Goal: Transaction & Acquisition: Purchase product/service

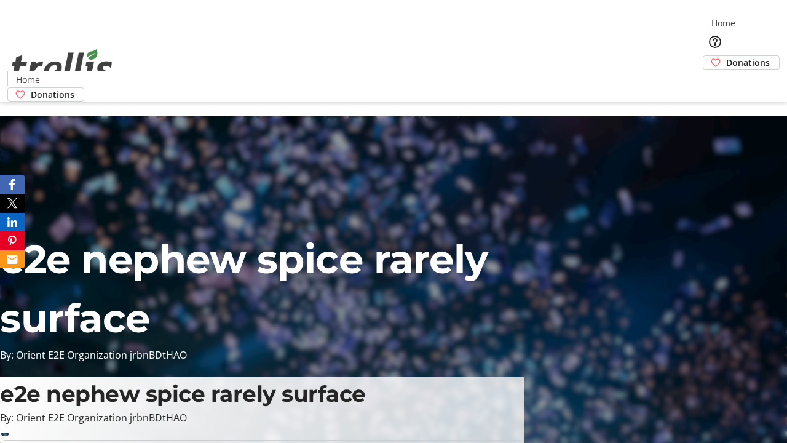
click at [752, 18] on span "Sign Up" at bounding box center [757, 17] width 36 height 15
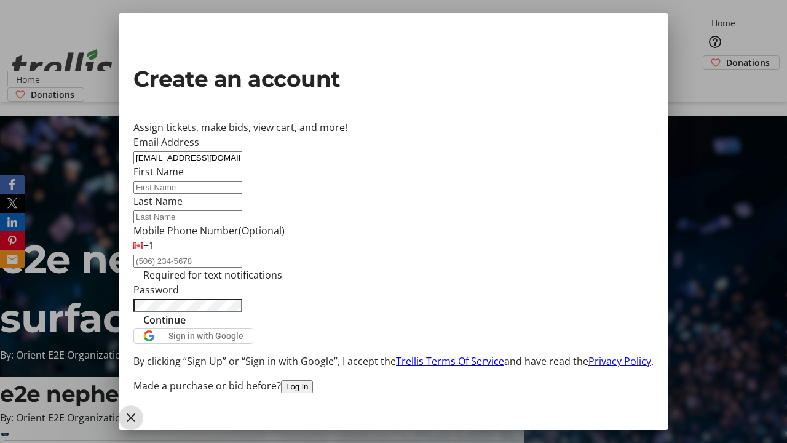
type input "[EMAIL_ADDRESS][DOMAIN_NAME]"
type input "Jalen"
type input "[PERSON_NAME]"
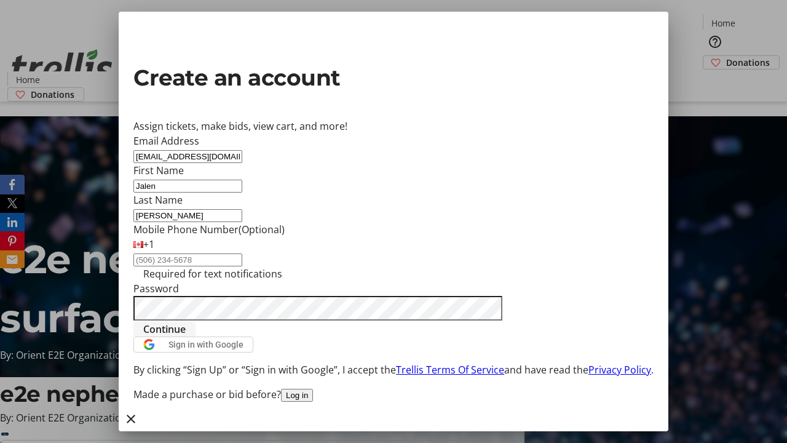
click at [186, 336] on span "Continue" at bounding box center [164, 329] width 42 height 15
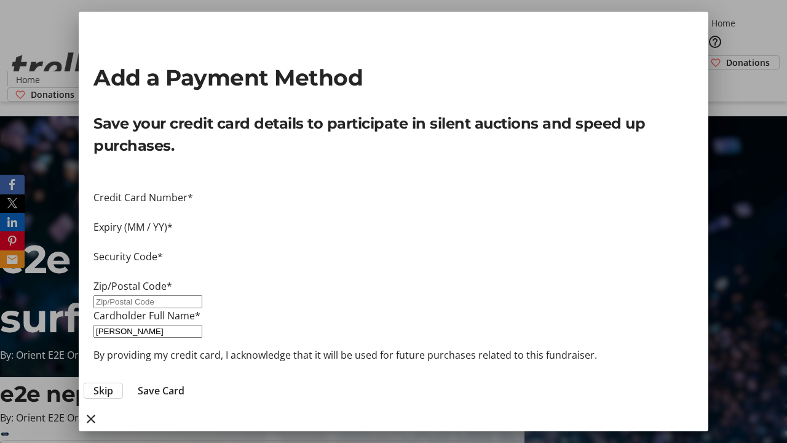
type input "V1Y 0C2"
click at [184, 383] on span "Save Card" at bounding box center [161, 390] width 47 height 15
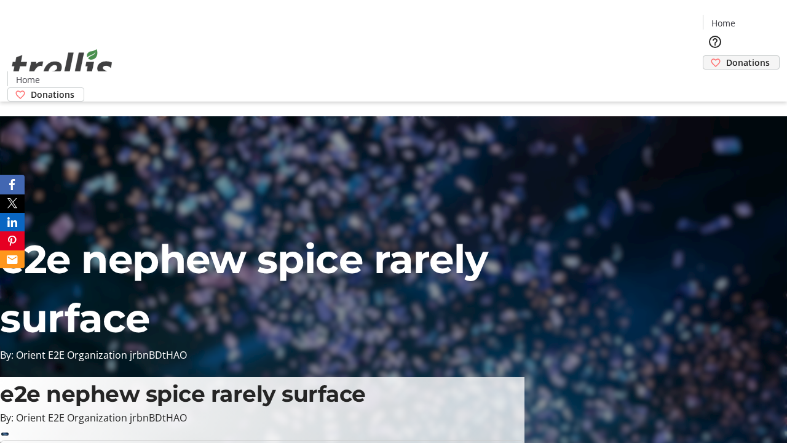
click at [726, 56] on span "Donations" at bounding box center [748, 62] width 44 height 13
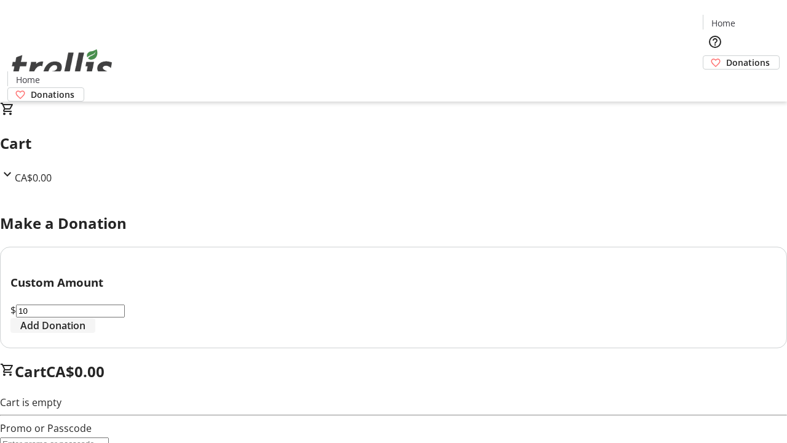
click at [85, 333] on span "Add Donation" at bounding box center [52, 325] width 65 height 15
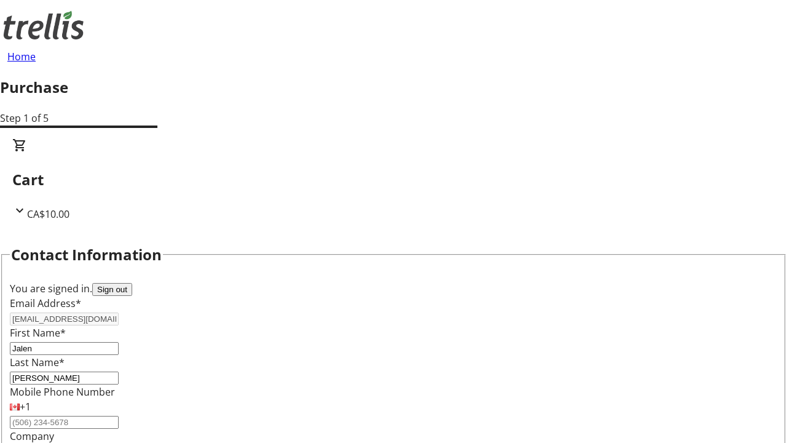
select select "CA"
select select "BC"
type input "Kelowna"
type input "V1Y 0C2"
